Goal: Transaction & Acquisition: Purchase product/service

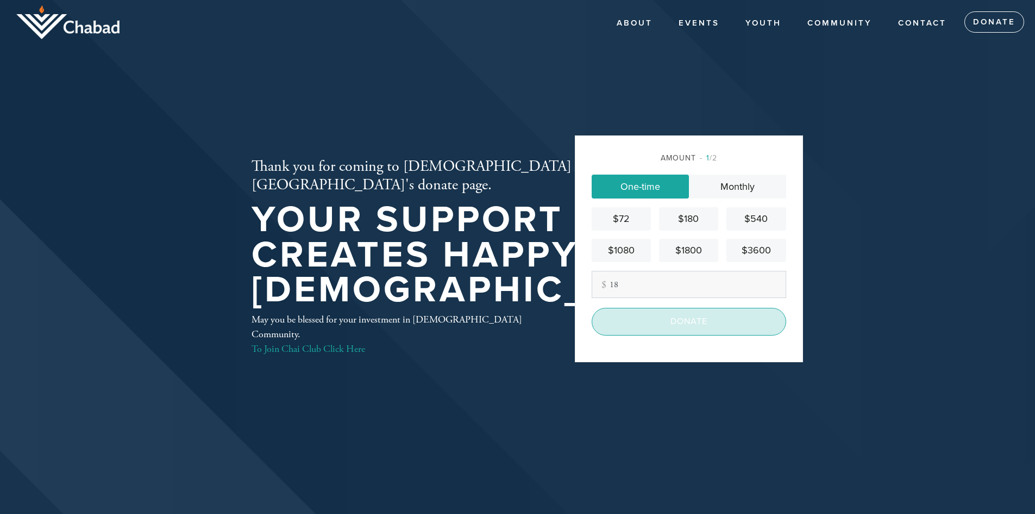
type input "18"
click at [622, 328] on input "Donate" at bounding box center [689, 321] width 195 height 27
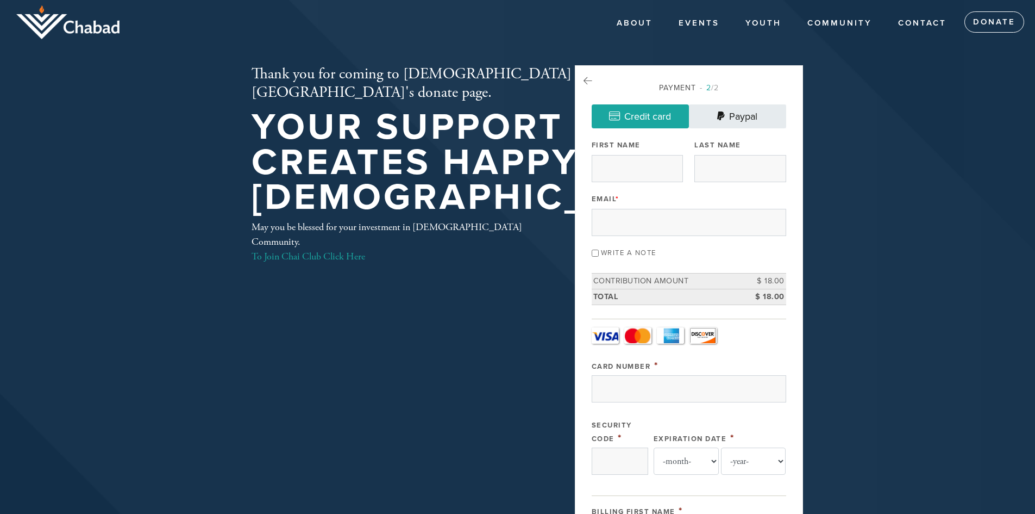
click at [745, 105] on link "Paypal" at bounding box center [737, 116] width 97 height 24
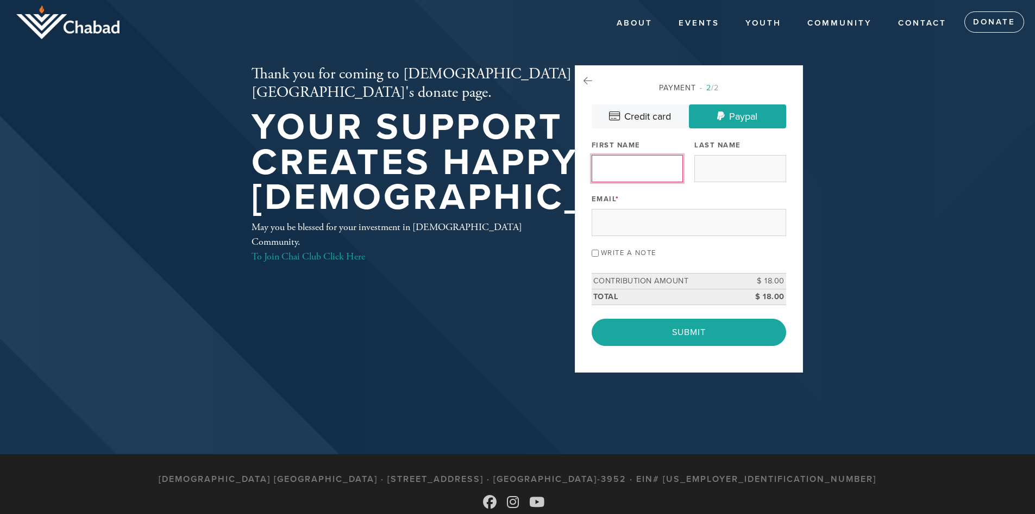
click at [636, 160] on input "First Name" at bounding box center [637, 168] width 91 height 27
type input "[PERSON_NAME]"
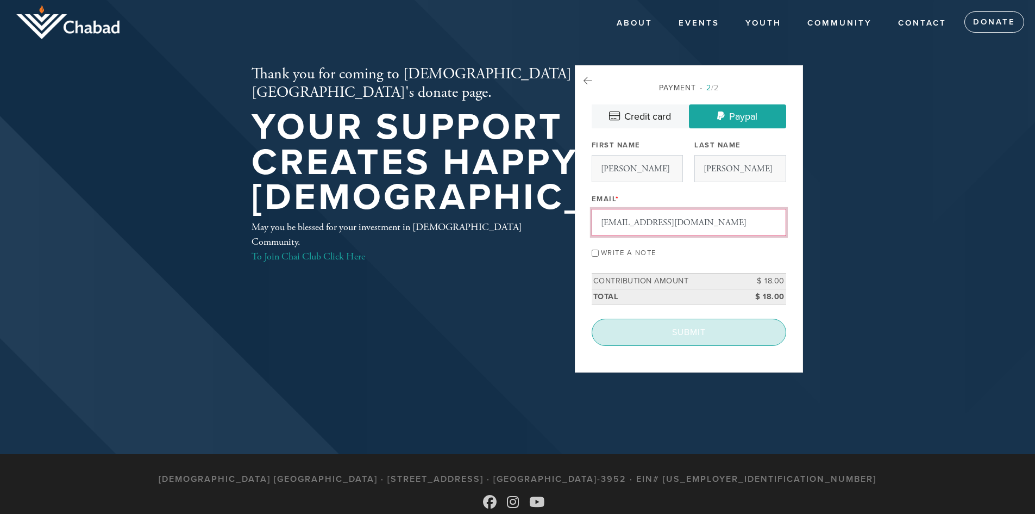
type input "[EMAIL_ADDRESS][DOMAIN_NAME]"
click at [646, 333] on input "Submit" at bounding box center [689, 331] width 195 height 27
